Goal: Transaction & Acquisition: Purchase product/service

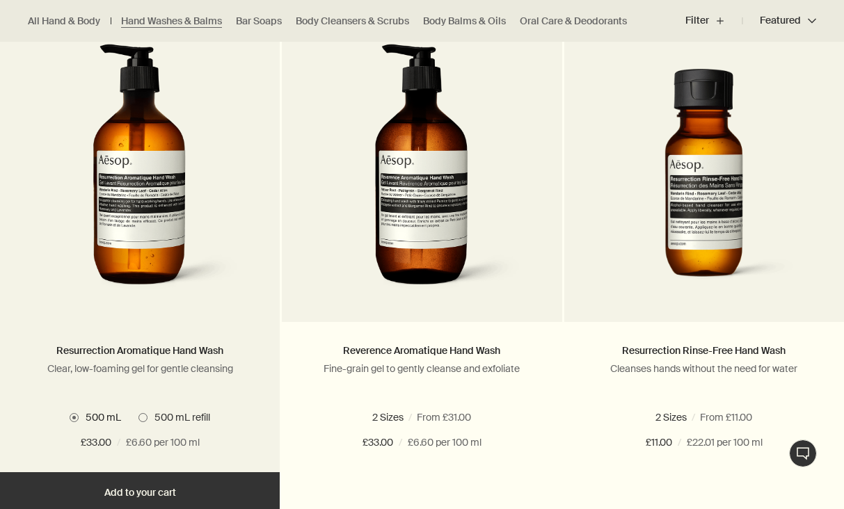
scroll to position [947, 0]
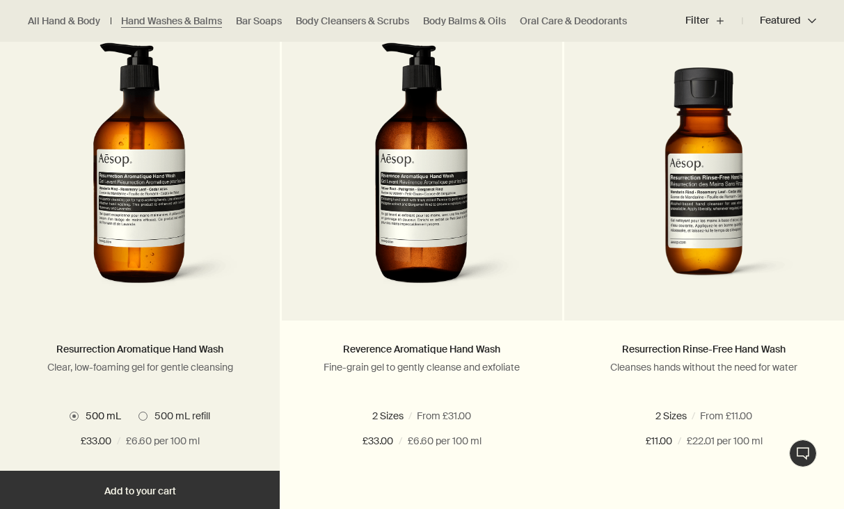
click at [138, 413] on label "500 mL refill" at bounding box center [174, 416] width 72 height 13
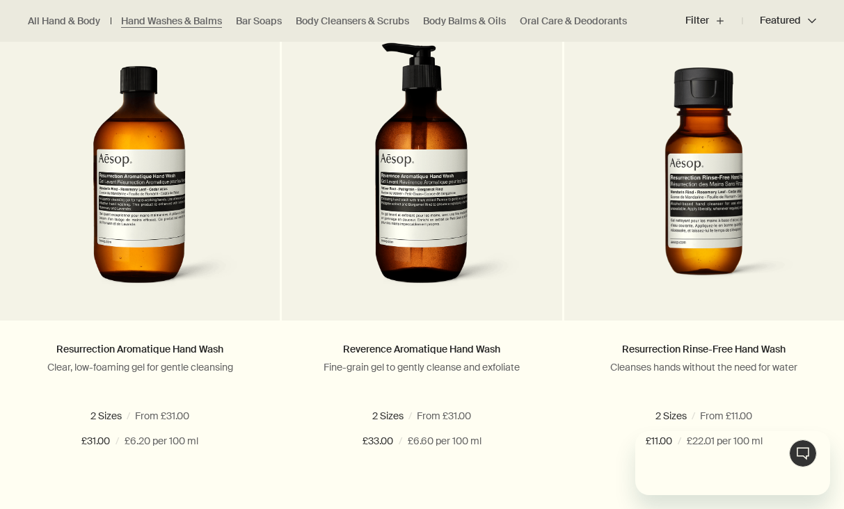
scroll to position [0, 0]
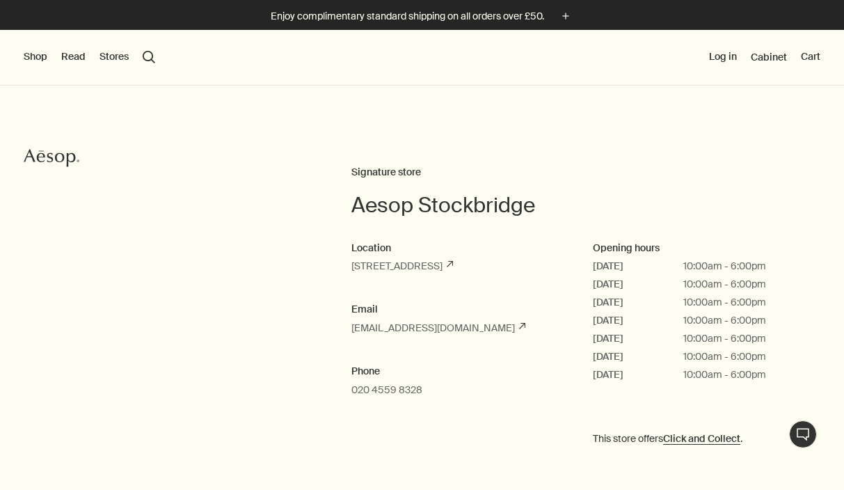
click at [36, 58] on button "Shop" at bounding box center [36, 57] width 24 height 14
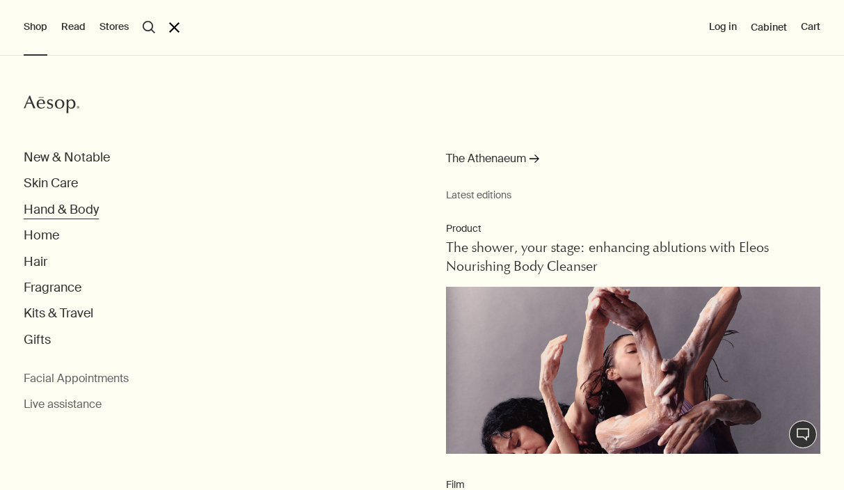
click at [61, 203] on button "Hand & Body" at bounding box center [61, 210] width 75 height 16
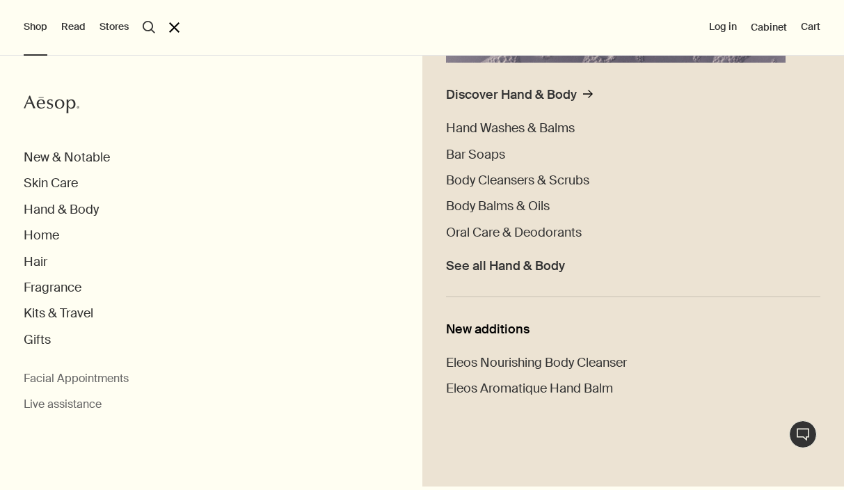
scroll to position [346, 0]
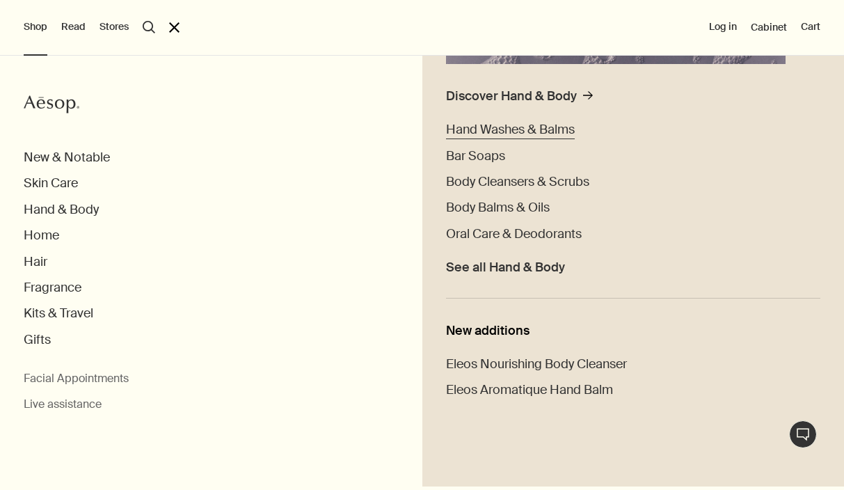
click at [556, 125] on span "Hand Washes & Balms" at bounding box center [510, 129] width 129 height 17
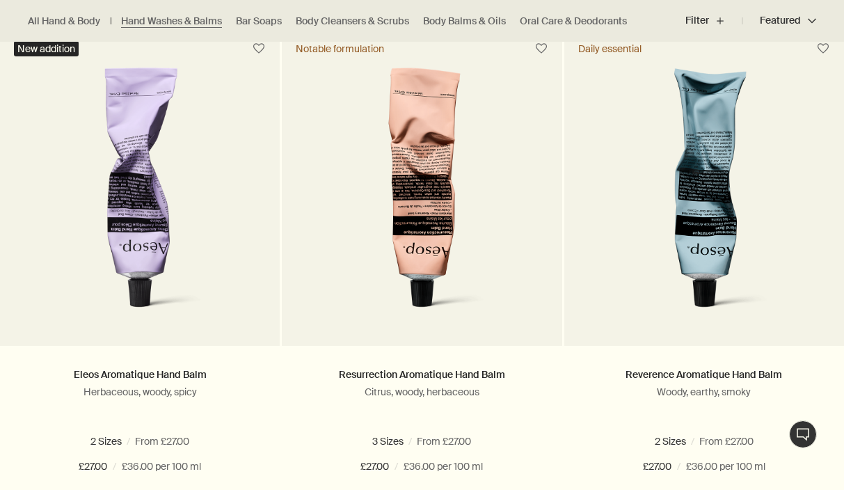
scroll to position [415, 0]
